Goal: Find specific page/section: Find specific page/section

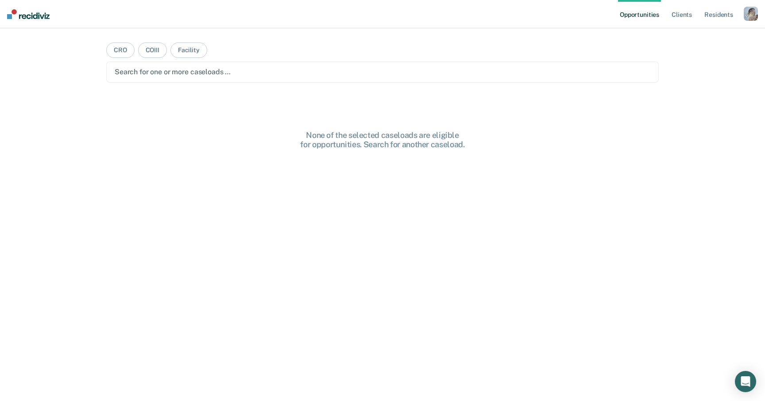
click at [745, 15] on div "button" at bounding box center [750, 14] width 14 height 14
click at [693, 31] on div "Profile How it works Log Out" at bounding box center [714, 46] width 85 height 43
click at [688, 35] on link "Profile" at bounding box center [714, 36] width 71 height 8
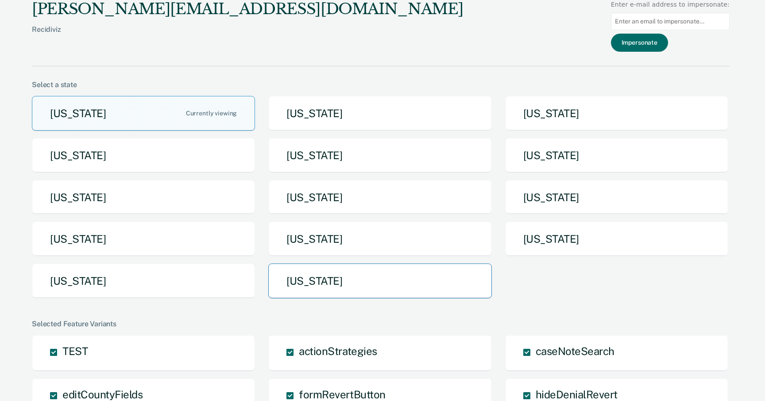
click at [428, 277] on button "[US_STATE]" at bounding box center [379, 281] width 223 height 35
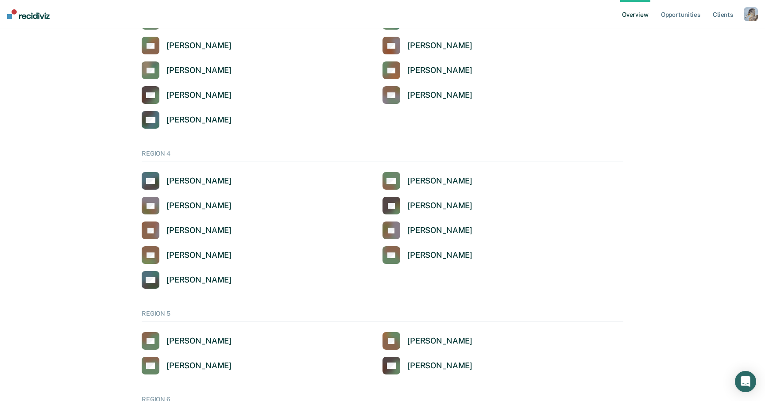
scroll to position [672, 0]
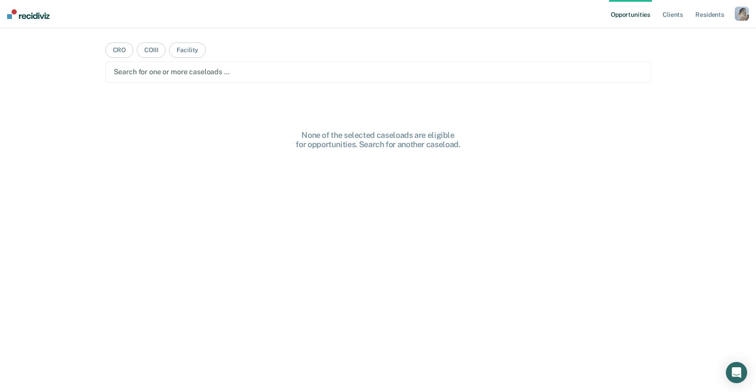
click at [740, 14] on div "button" at bounding box center [741, 14] width 14 height 14
click at [688, 36] on link "Profile" at bounding box center [705, 36] width 71 height 8
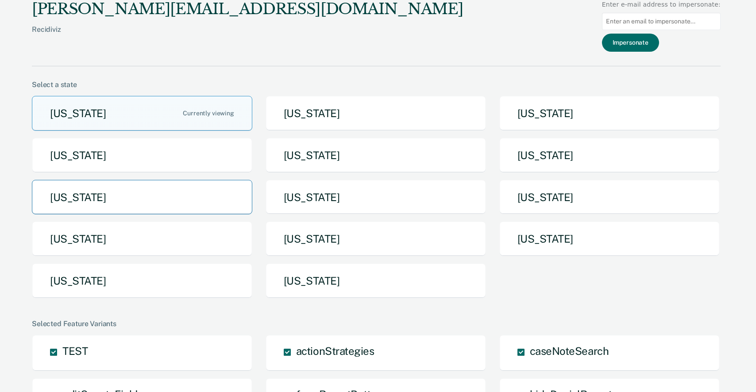
click at [222, 204] on button "[US_STATE]" at bounding box center [142, 197] width 220 height 35
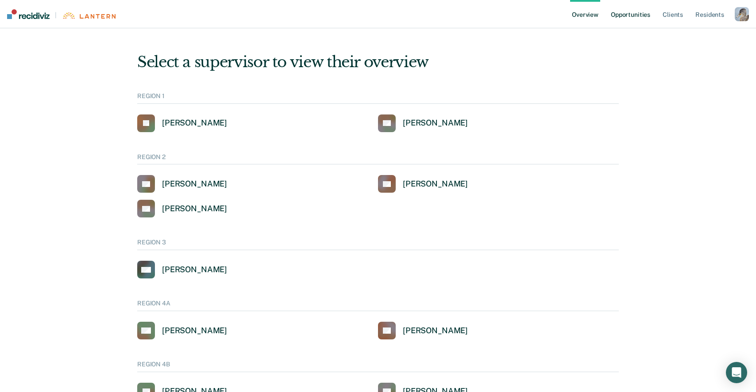
click at [630, 17] on link "Opportunities" at bounding box center [630, 14] width 43 height 28
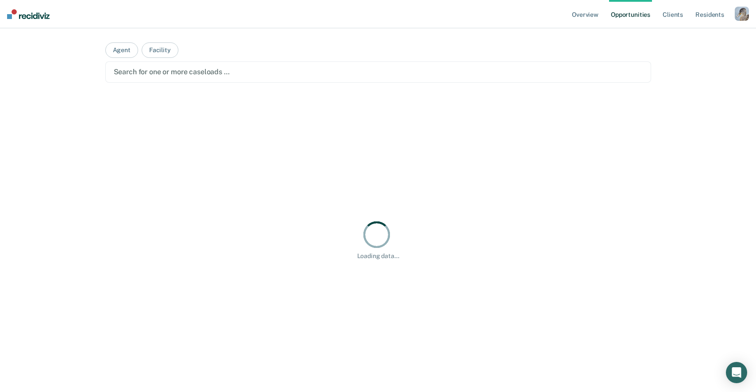
click at [293, 71] on div at bounding box center [378, 72] width 529 height 10
